Goal: Book appointment/travel/reservation

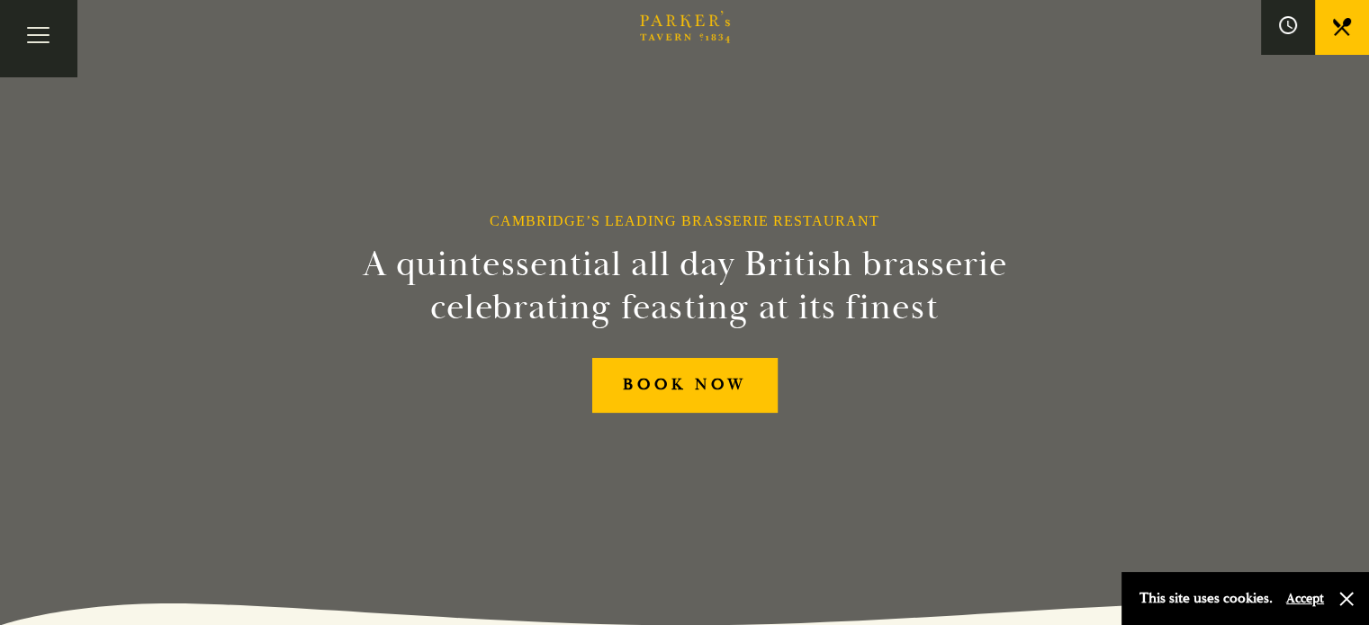
click at [0, 0] on link "Menus" at bounding box center [0, 0] width 0 height 0
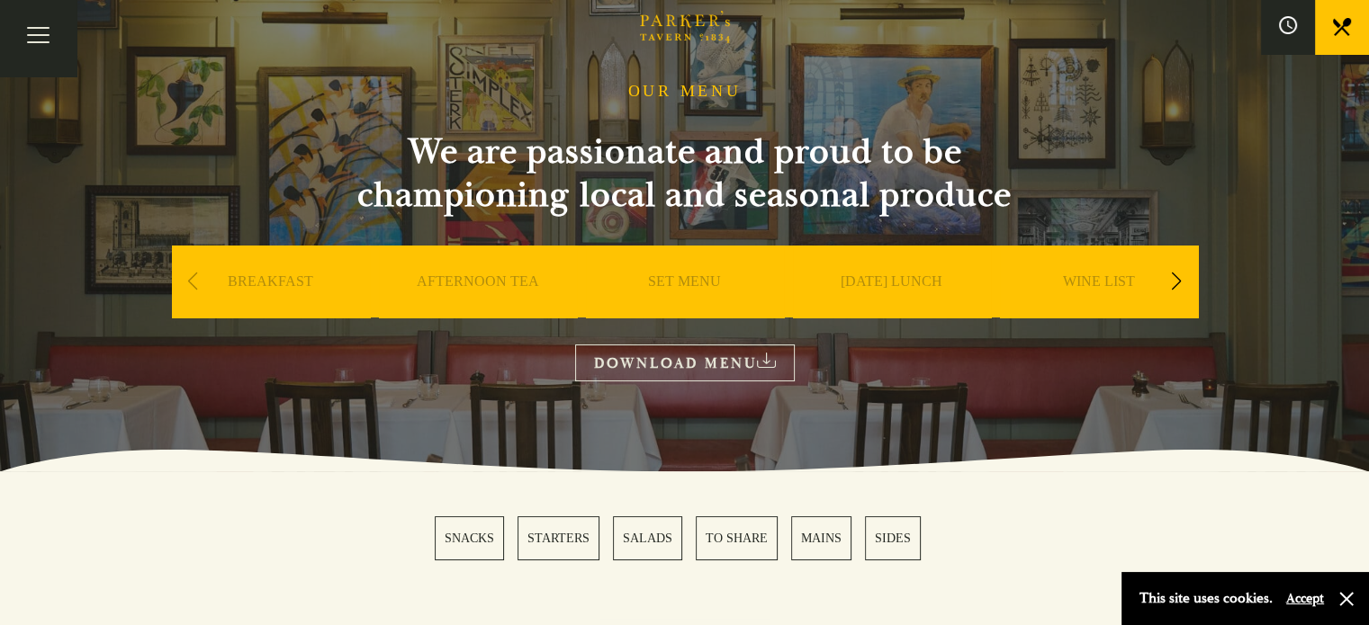
scroll to position [180, 0]
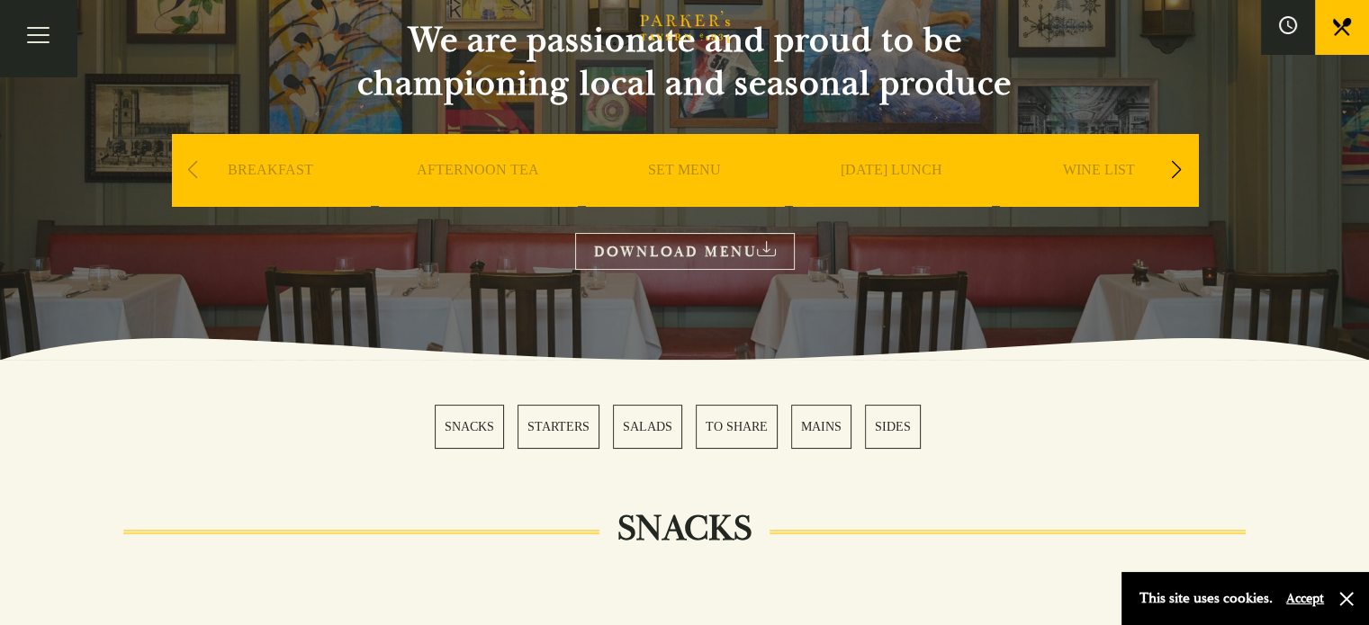
click at [811, 431] on link "MAINS" at bounding box center [821, 427] width 60 height 44
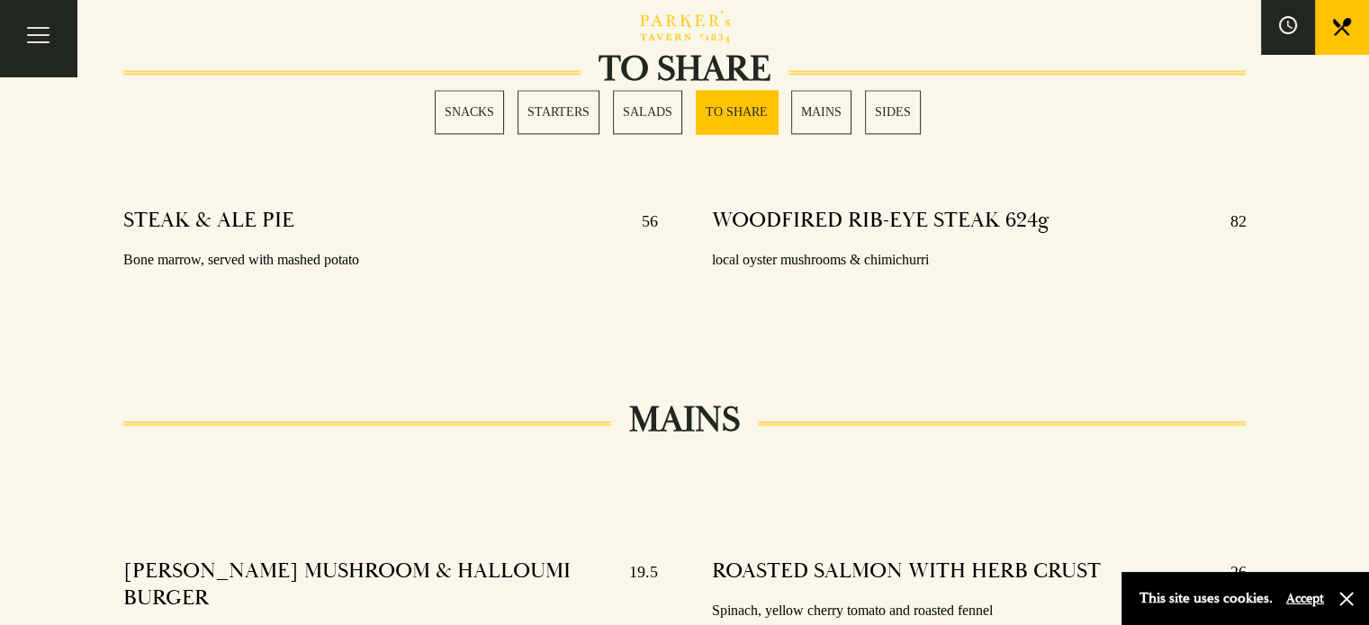
scroll to position [2679, 0]
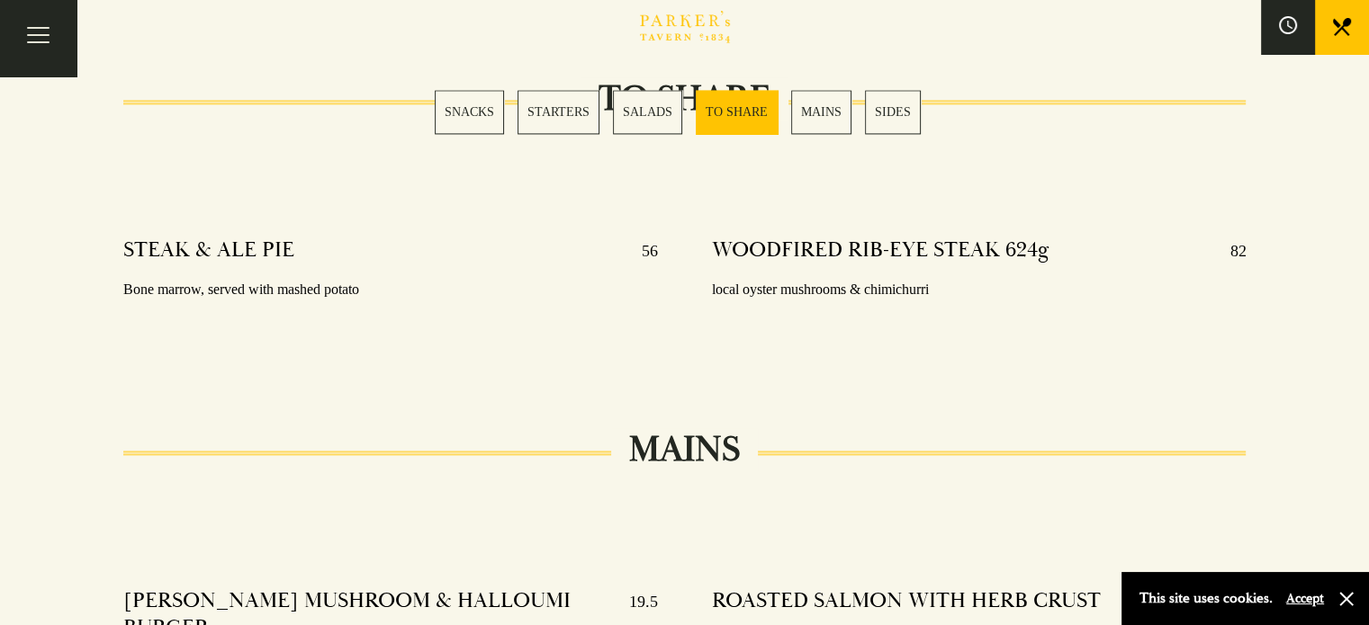
click at [0, 0] on link "BOOK" at bounding box center [0, 0] width 0 height 0
